Goal: Understand process/instructions: Learn how to perform a task or action

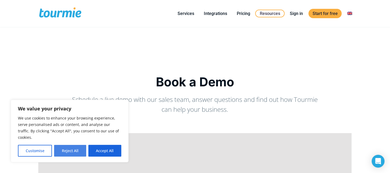
click at [66, 150] on button "Reject All" at bounding box center [70, 151] width 32 height 12
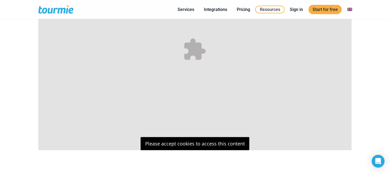
scroll to position [187, 0]
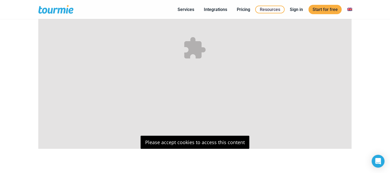
click at [188, 142] on p "Please accept cookies to access this content" at bounding box center [194, 142] width 109 height 13
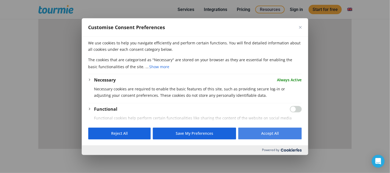
click at [267, 136] on button "Accept All" at bounding box center [269, 134] width 63 height 12
checkbox input "true"
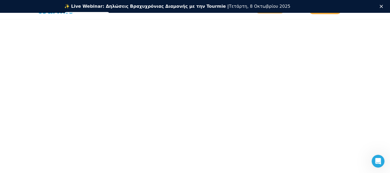
scroll to position [0, 0]
click at [385, 6] on div "Κλείσιμο" at bounding box center [381, 6] width 5 height 3
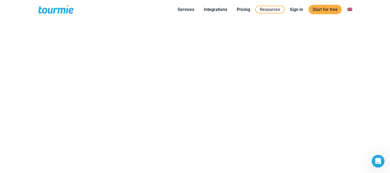
scroll to position [140, 0]
